Goal: Connect with others: Connect with others

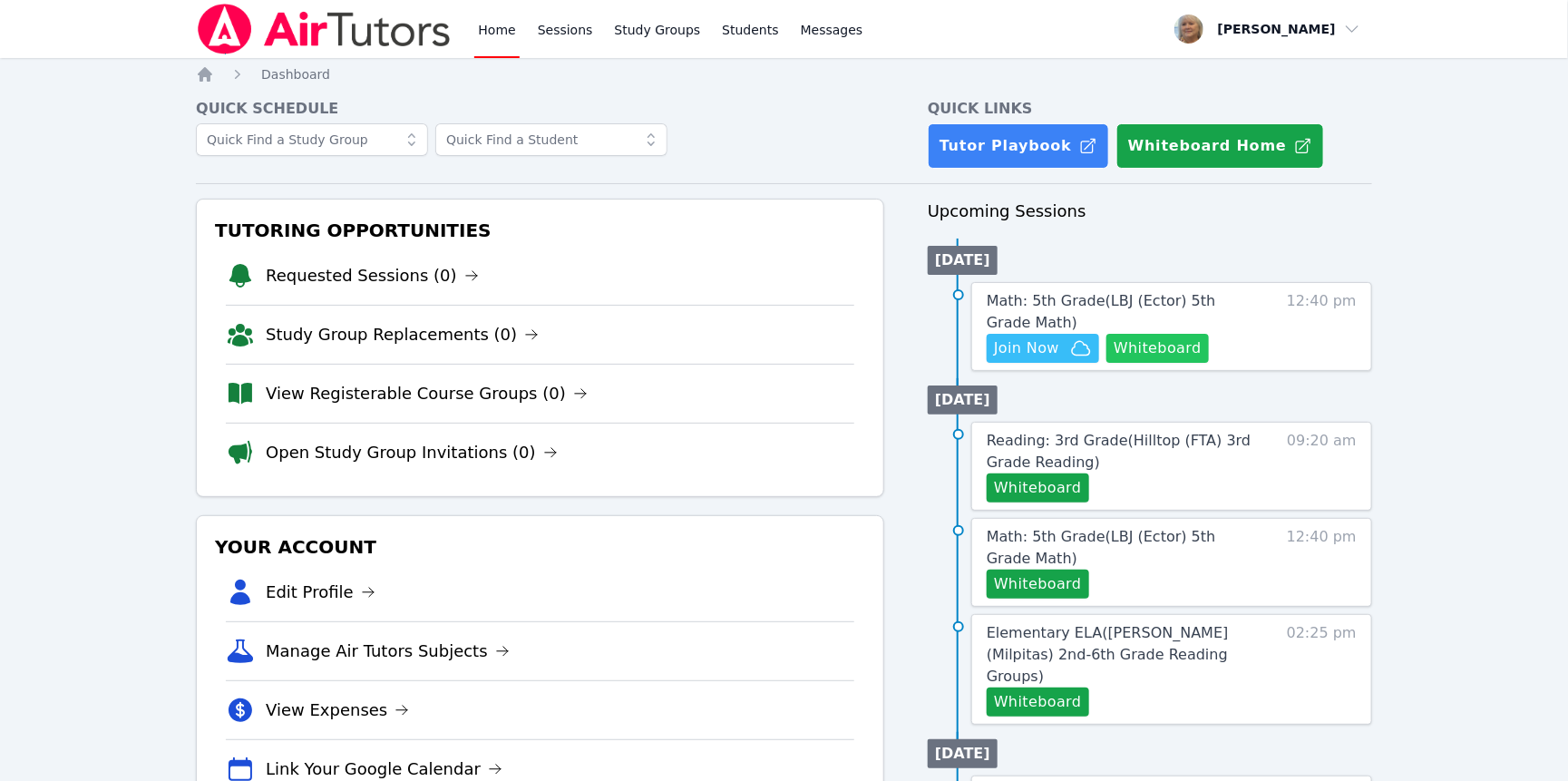
click at [1106, 363] on button "Whiteboard" at bounding box center [1157, 348] width 102 height 29
click at [1039, 359] on span "Join Now" at bounding box center [1027, 348] width 66 height 22
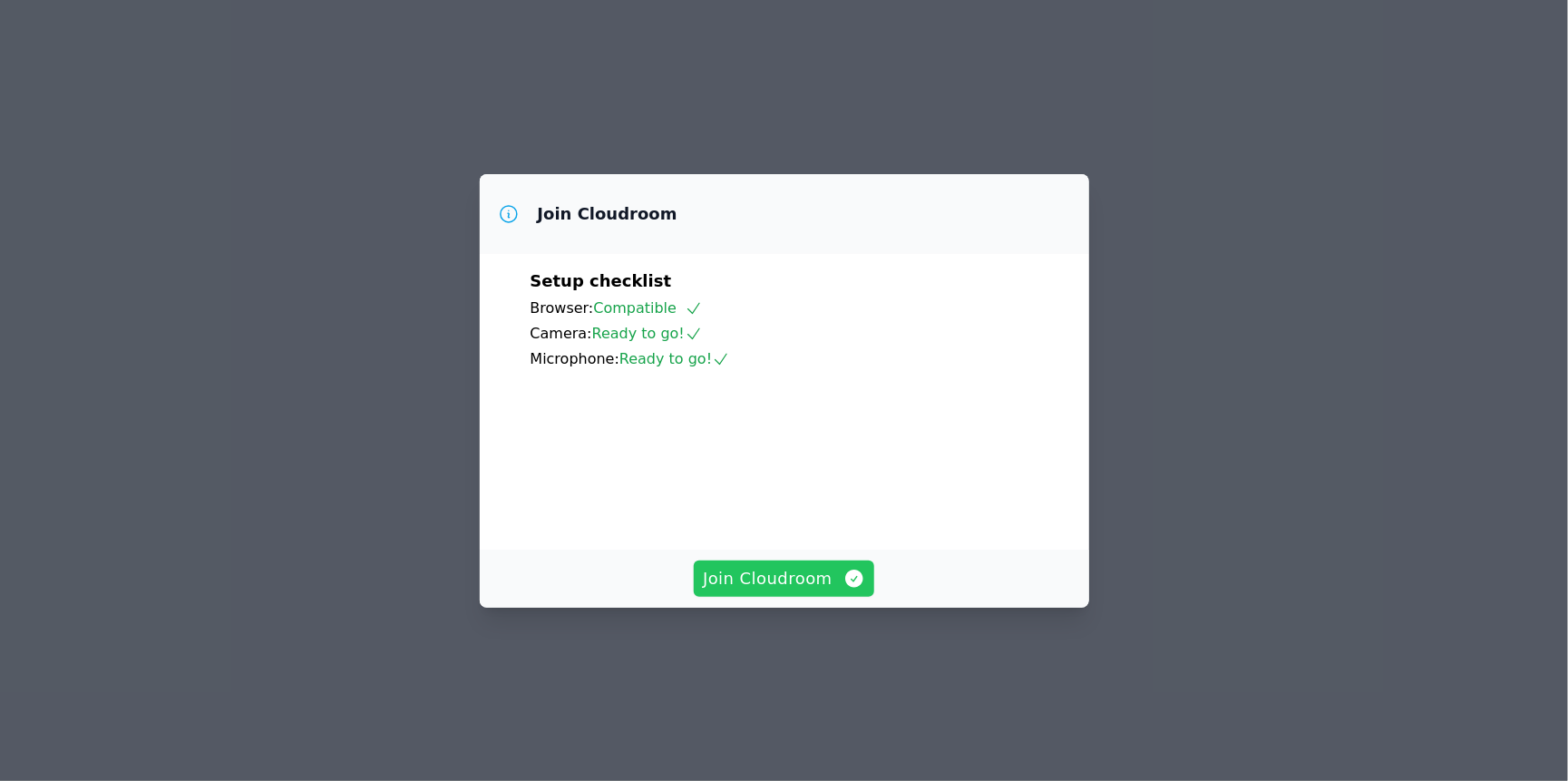
click at [830, 591] on span "Join Cloudroom" at bounding box center [784, 579] width 162 height 25
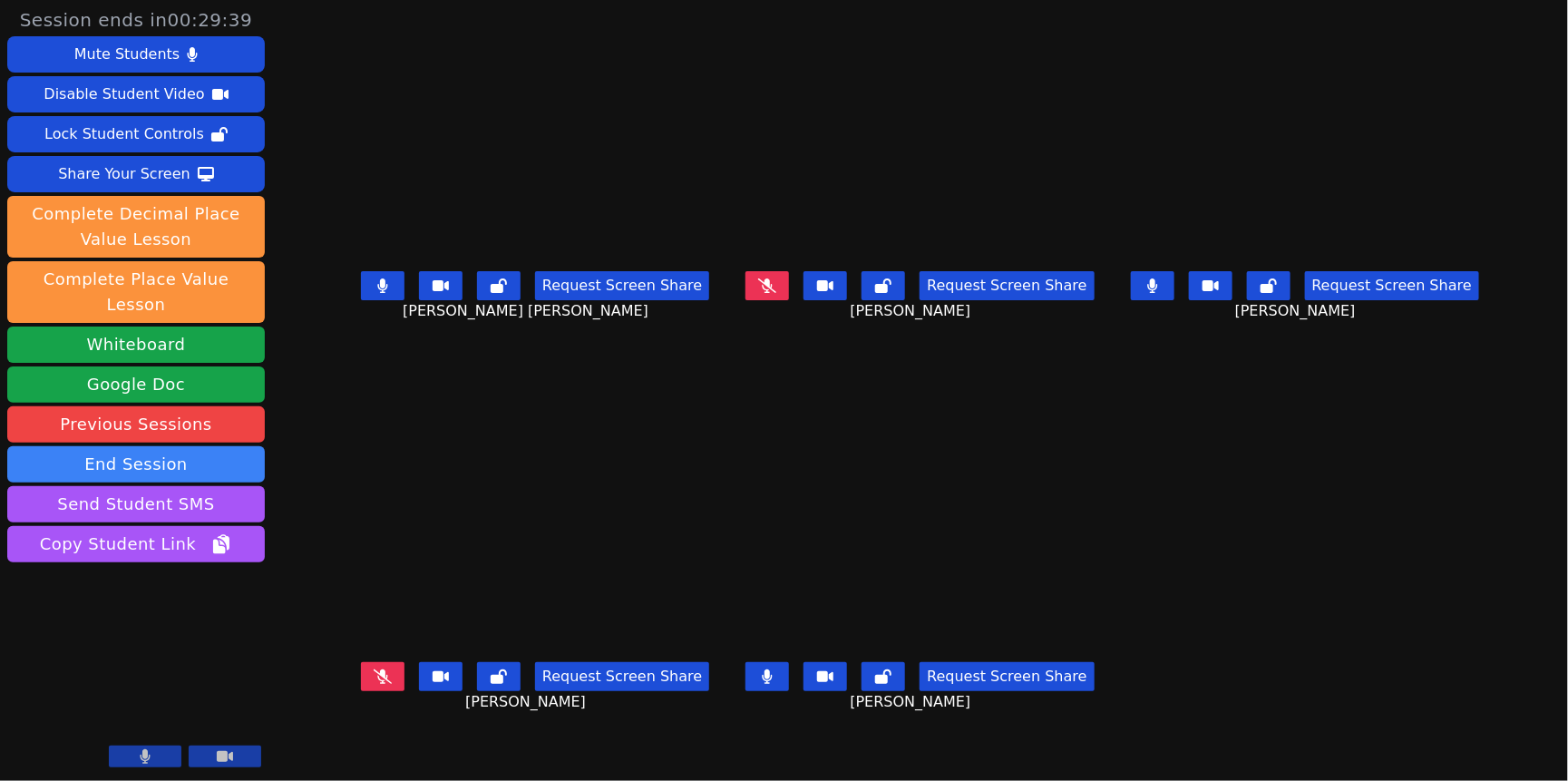
scroll to position [52, 0]
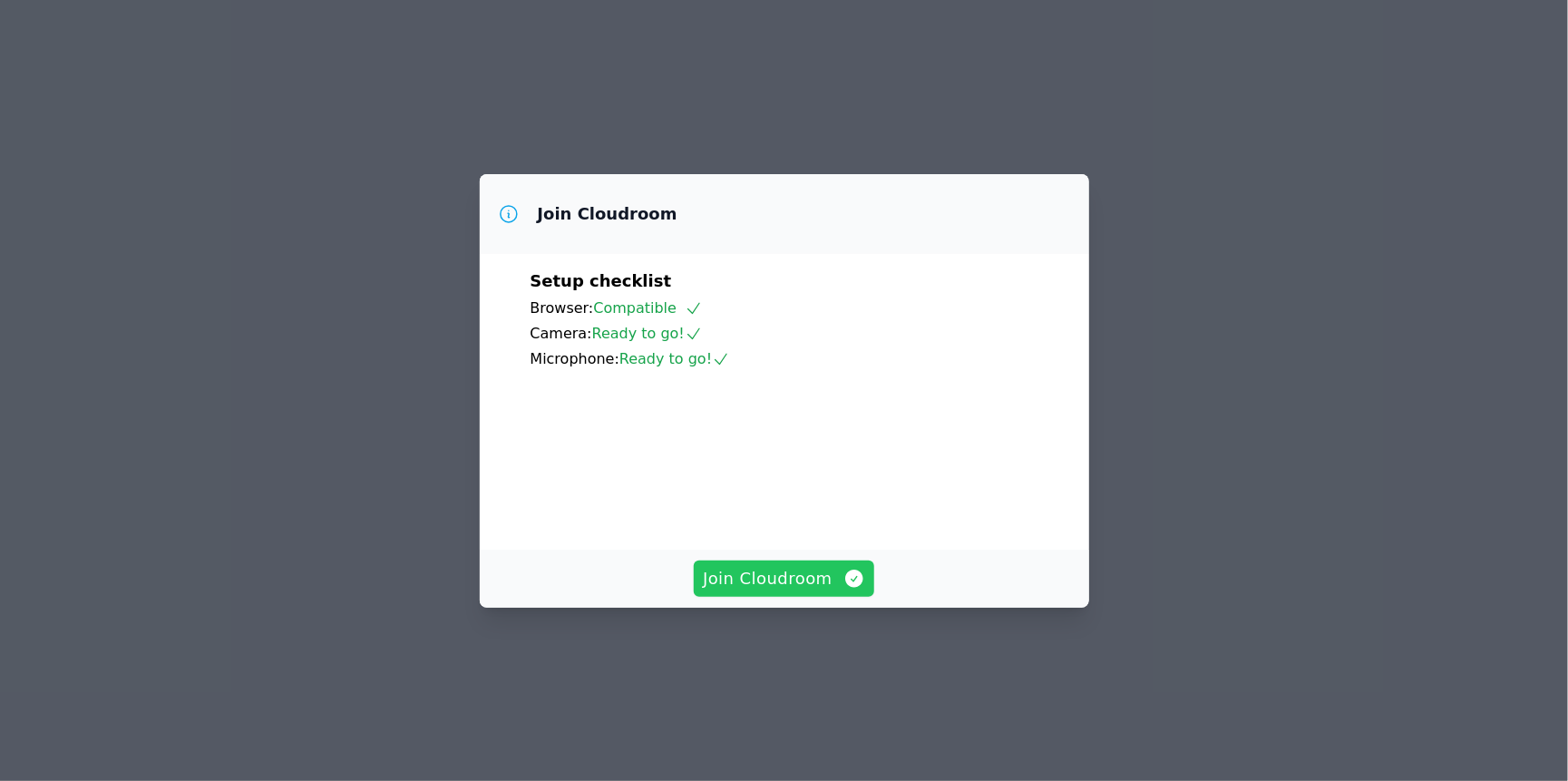
click at [792, 591] on span "Join Cloudroom" at bounding box center [784, 579] width 162 height 25
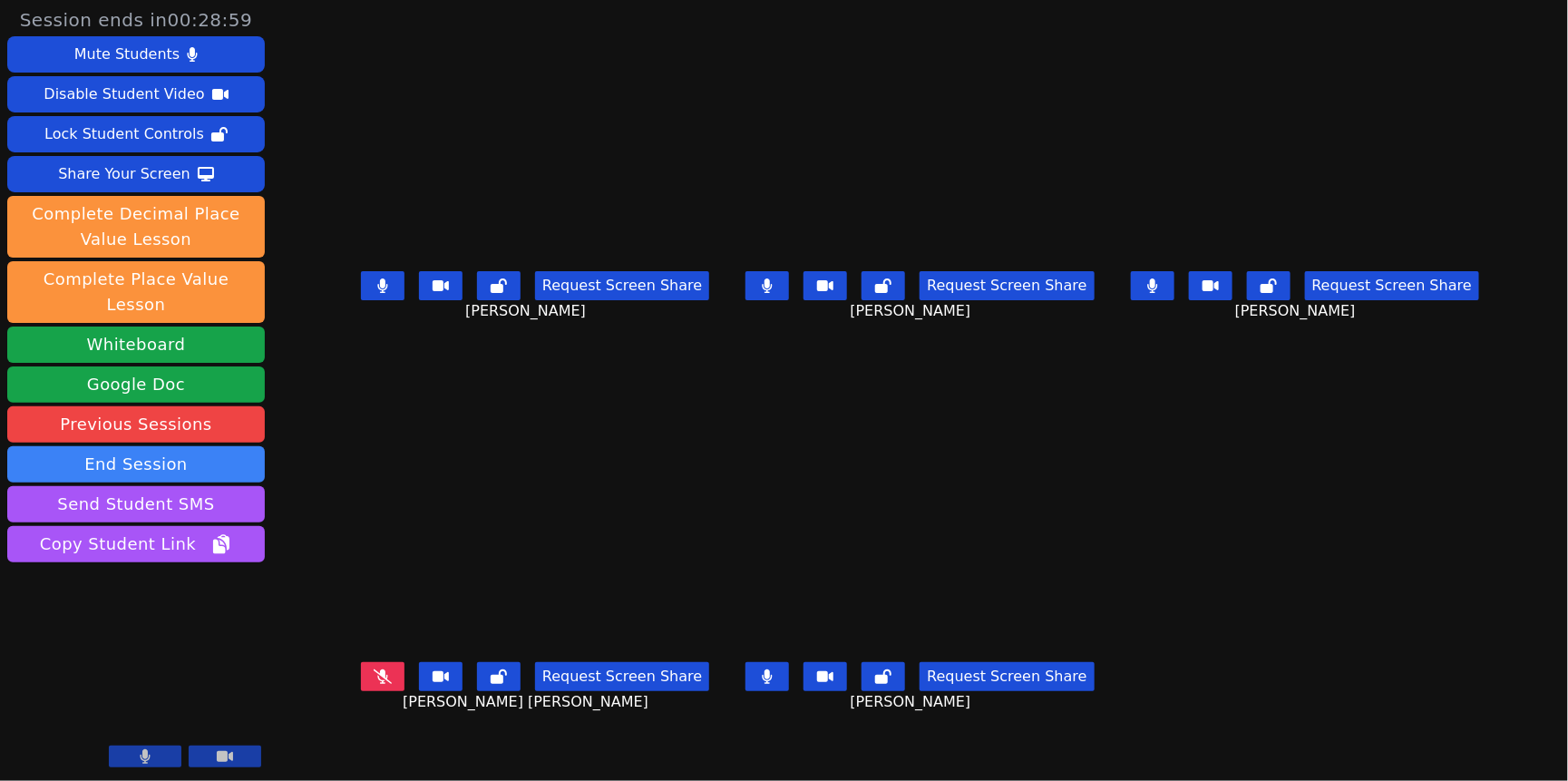
click at [763, 684] on icon at bounding box center [768, 676] width 10 height 14
drag, startPoint x: 762, startPoint y: 303, endPoint x: 750, endPoint y: 305, distance: 12.2
click at [762, 300] on button at bounding box center [767, 285] width 43 height 29
click at [361, 300] on button at bounding box center [382, 285] width 43 height 29
click at [762, 684] on icon at bounding box center [767, 676] width 11 height 14
